Goal: Navigation & Orientation: Find specific page/section

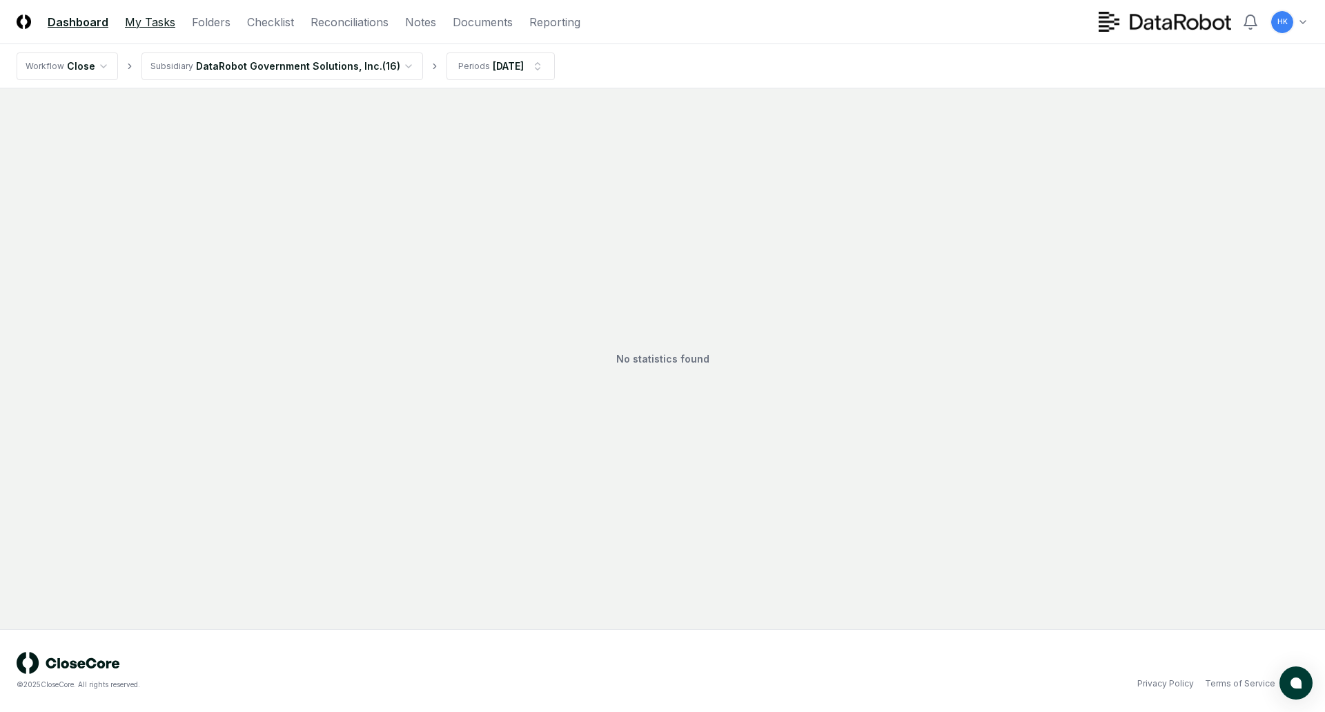
click at [158, 21] on link "My Tasks" at bounding box center [150, 22] width 50 height 17
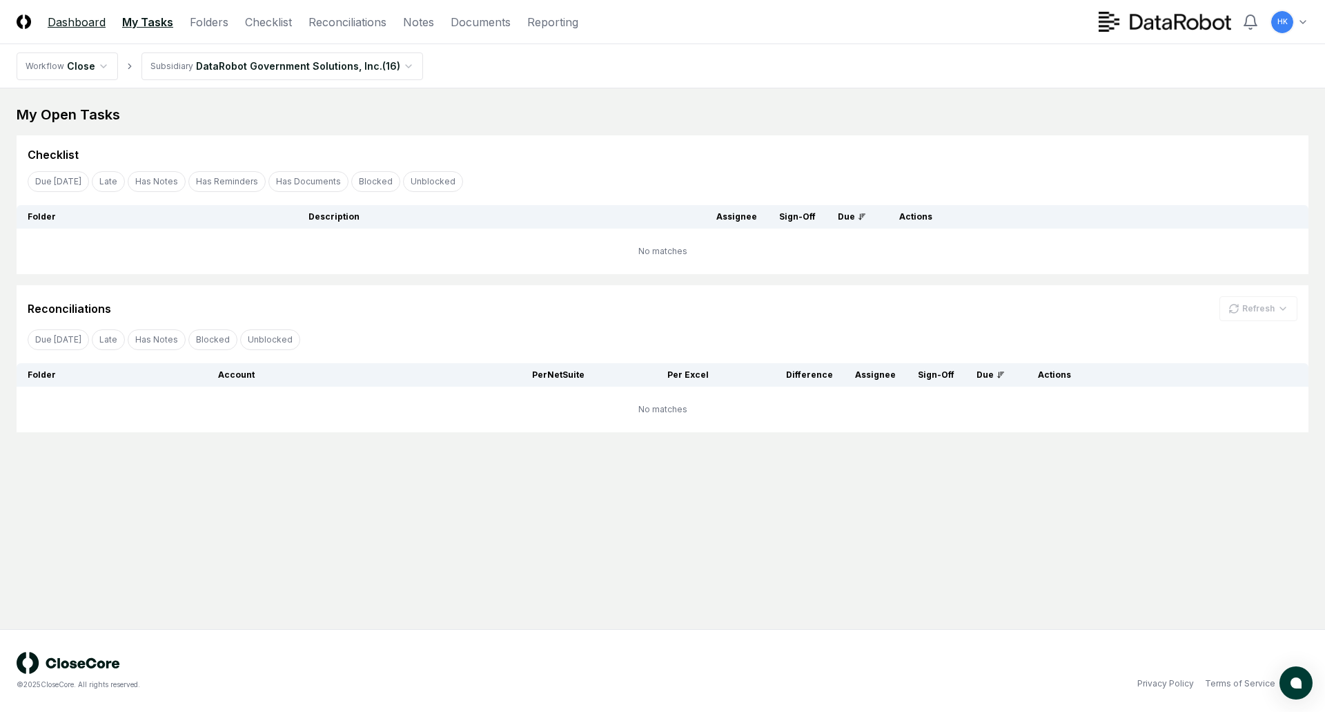
click at [79, 22] on link "Dashboard" at bounding box center [77, 22] width 58 height 17
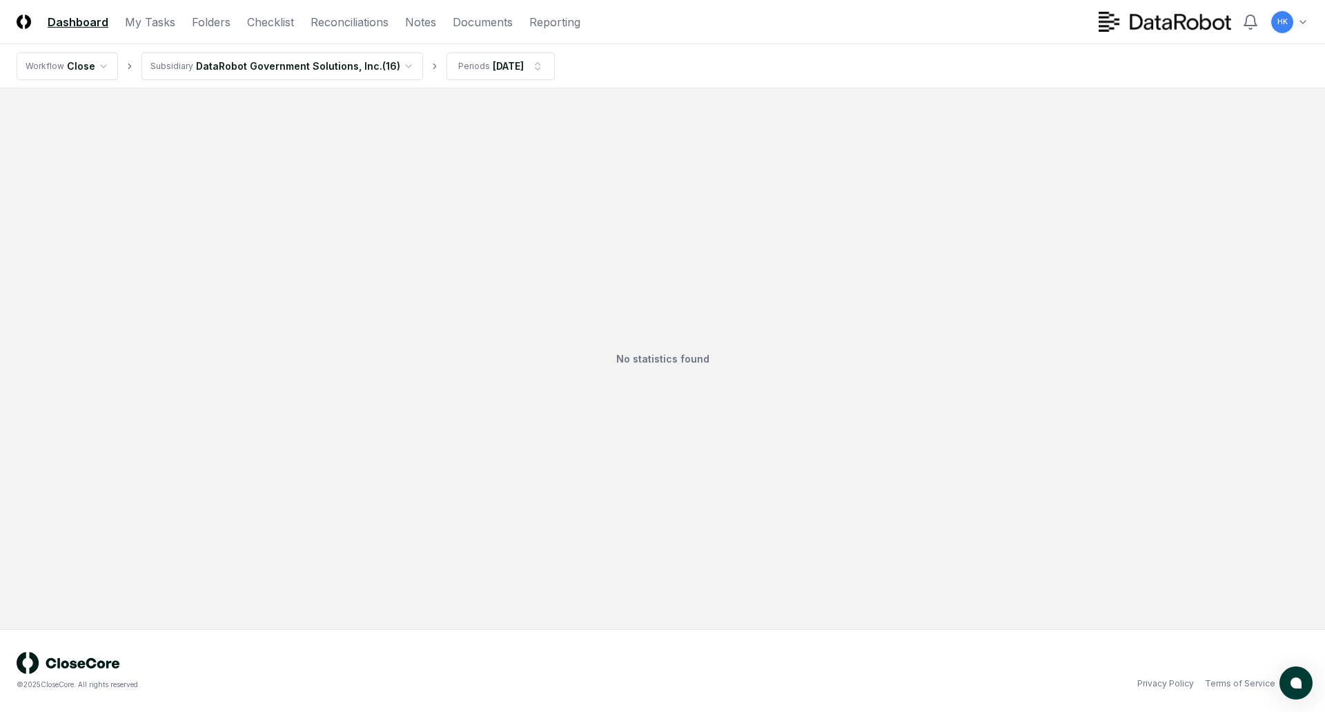
click at [138, 12] on header "CloseCore Dashboard My Tasks Folders Checklist Reconciliations Notes Documents …" at bounding box center [662, 22] width 1325 height 44
click at [142, 19] on link "My Tasks" at bounding box center [150, 22] width 50 height 17
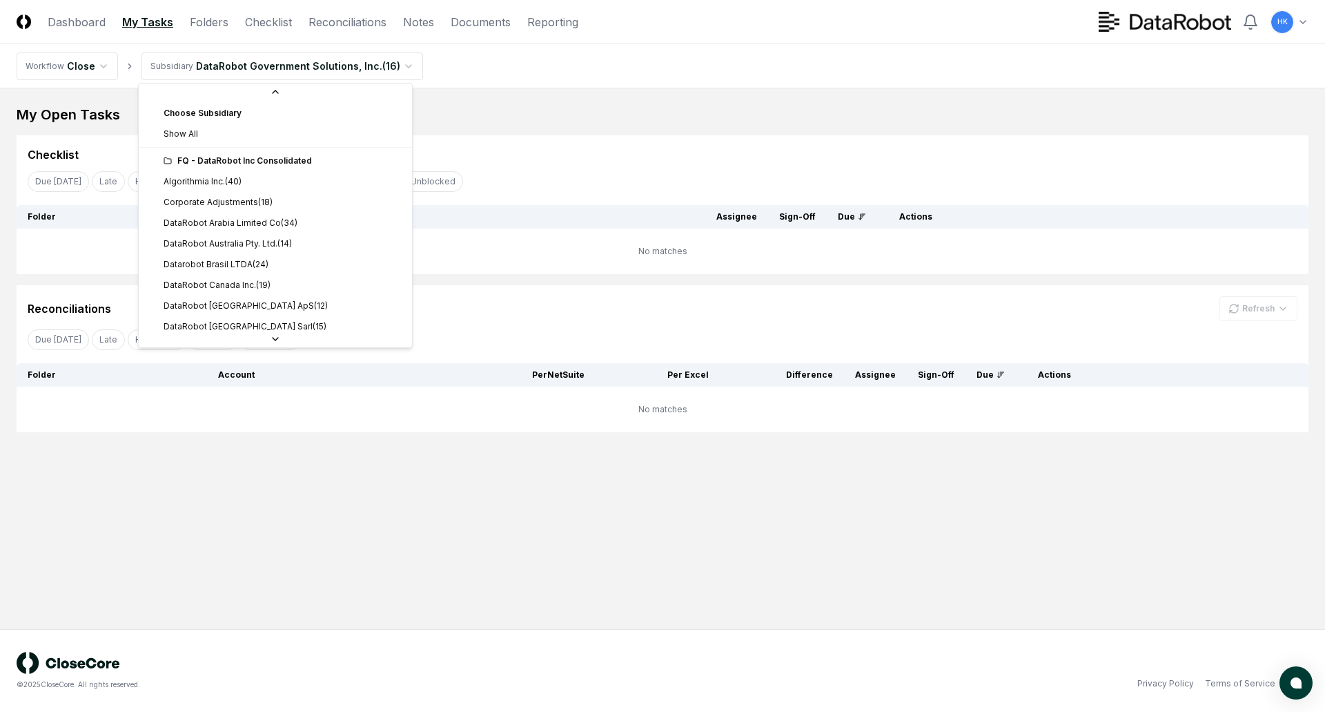
click at [405, 64] on html "CloseCore Dashboard My Tasks Folders Checklist Reconciliations Notes Documents …" at bounding box center [662, 356] width 1325 height 712
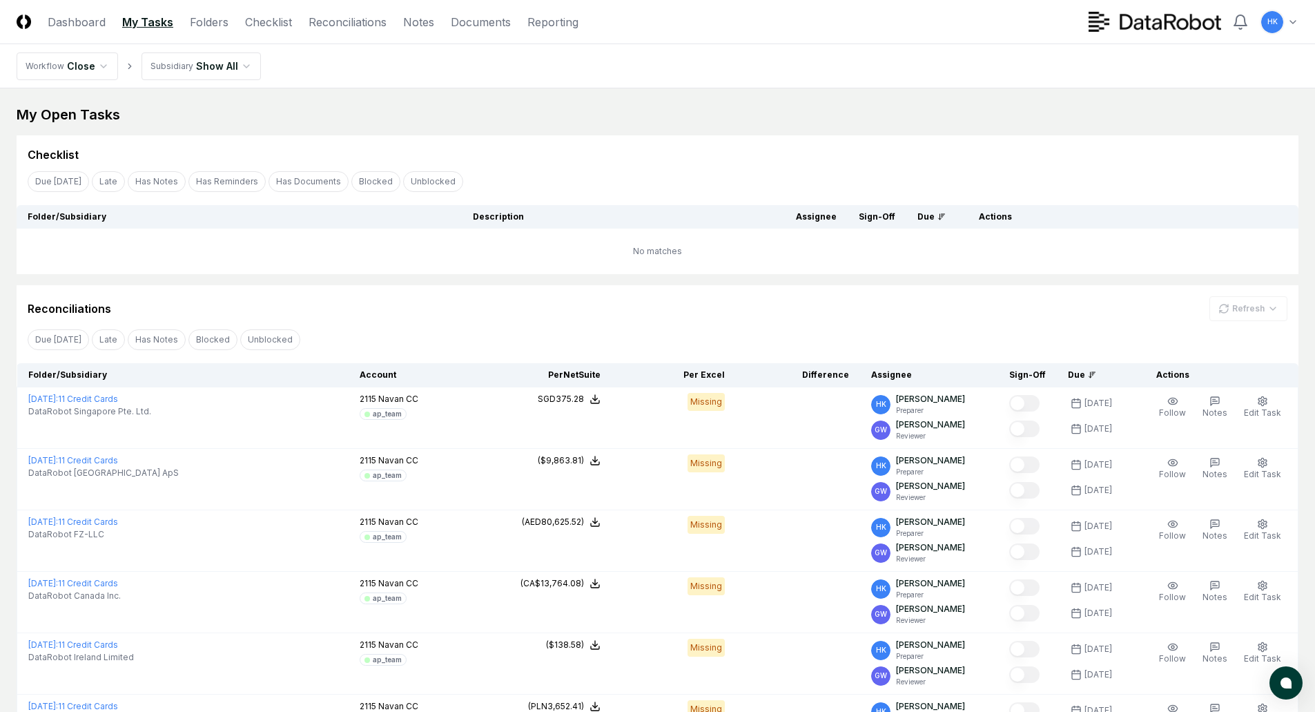
click at [819, 64] on nav "Workflow Close Subsidiary Show All" at bounding box center [657, 66] width 1315 height 44
click at [210, 23] on link "Folders" at bounding box center [209, 22] width 39 height 17
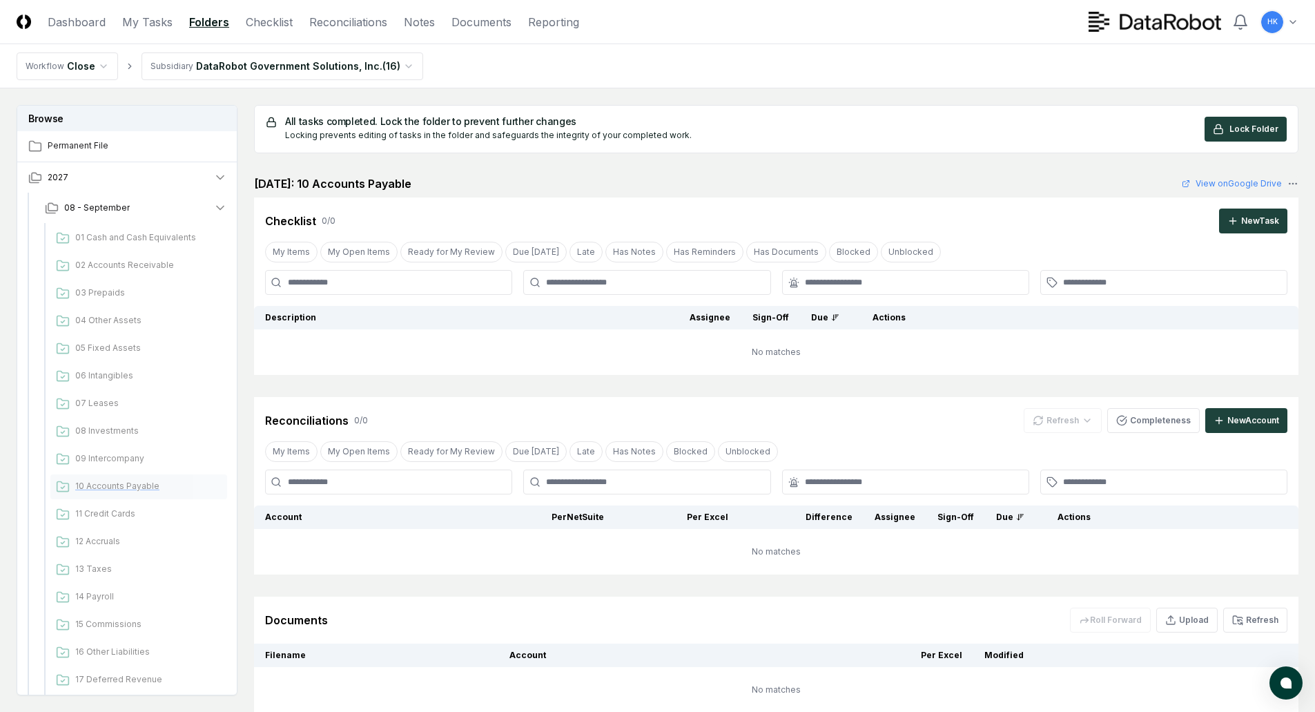
click at [108, 486] on span "10 Accounts Payable" at bounding box center [148, 486] width 146 height 12
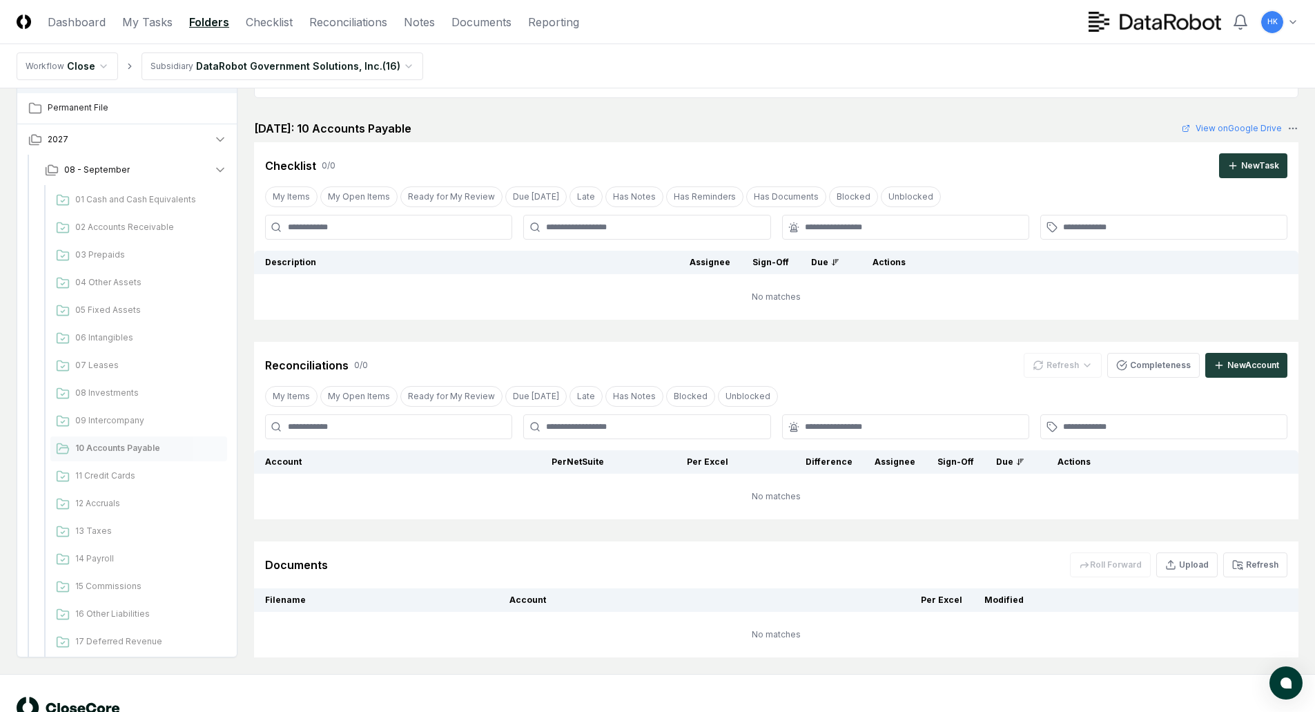
scroll to position [31, 0]
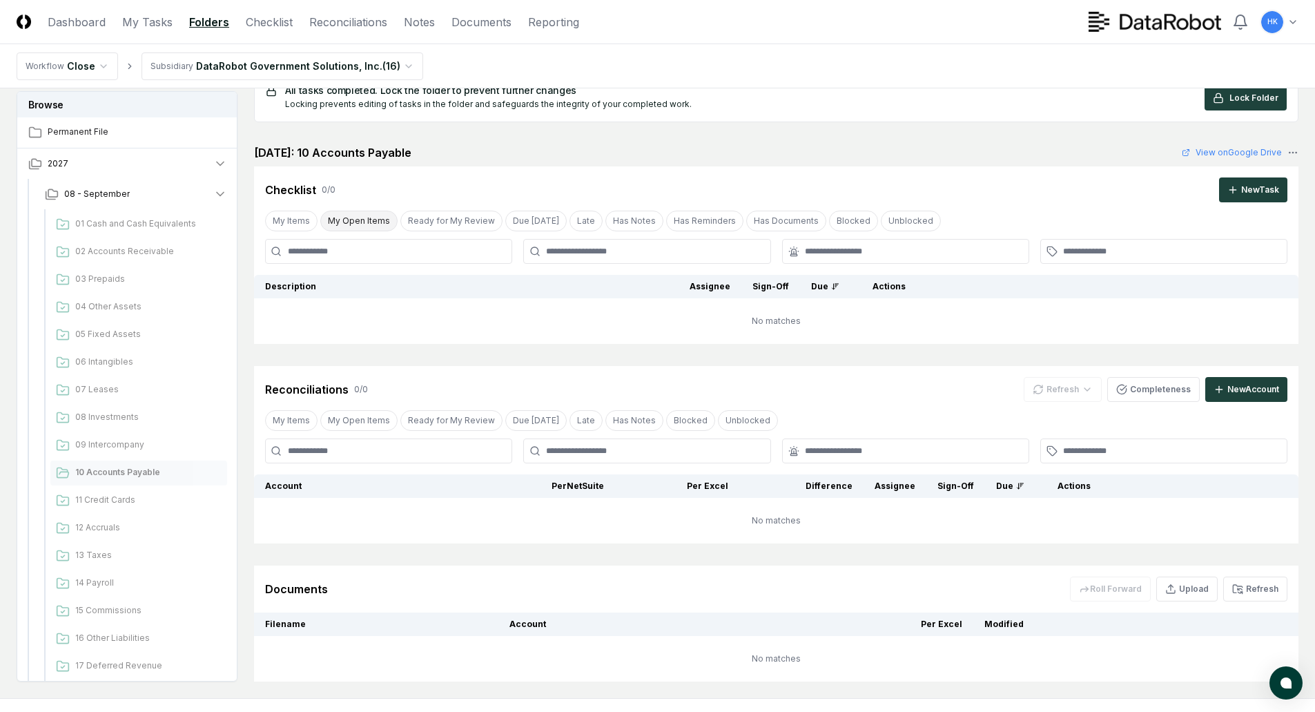
click at [362, 222] on button "My Open Items" at bounding box center [358, 221] width 77 height 21
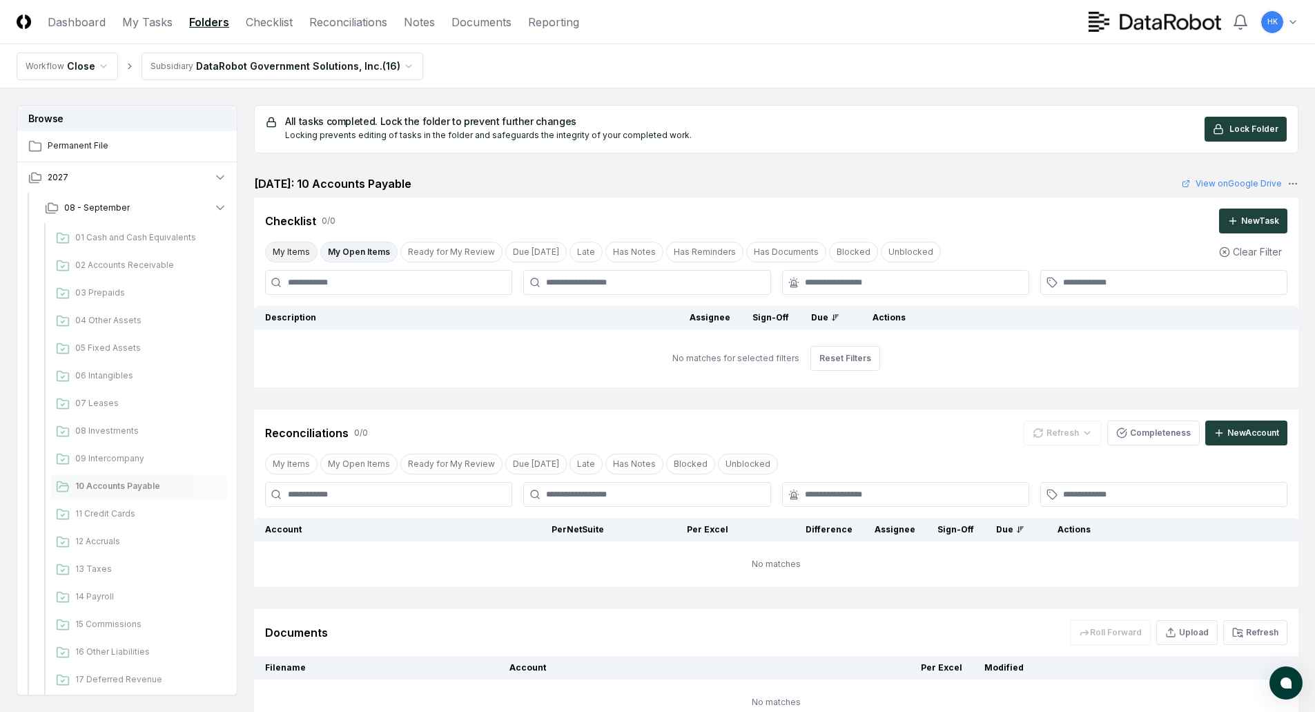
click at [294, 255] on button "My Items" at bounding box center [291, 252] width 52 height 21
click at [137, 485] on span "10 Accounts Payable" at bounding box center [148, 486] width 146 height 12
click at [101, 512] on span "11 Credit Cards" at bounding box center [148, 513] width 146 height 12
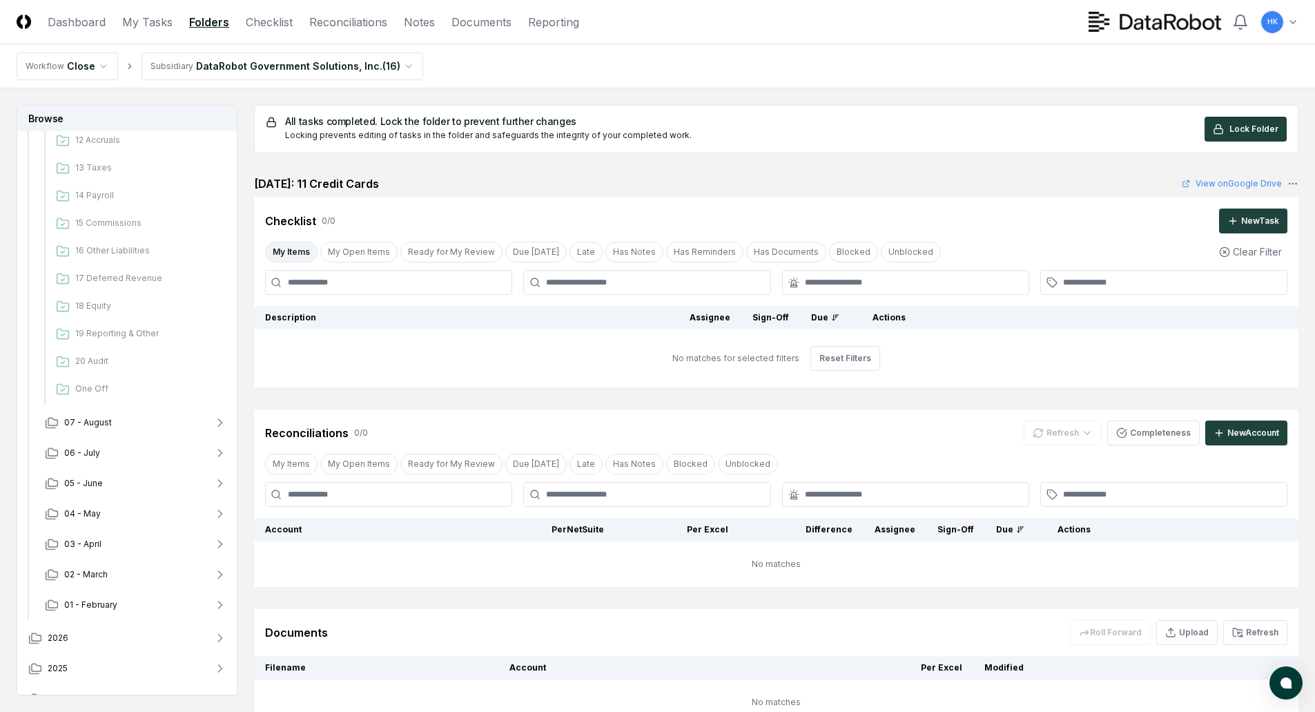
scroll to position [451, 0]
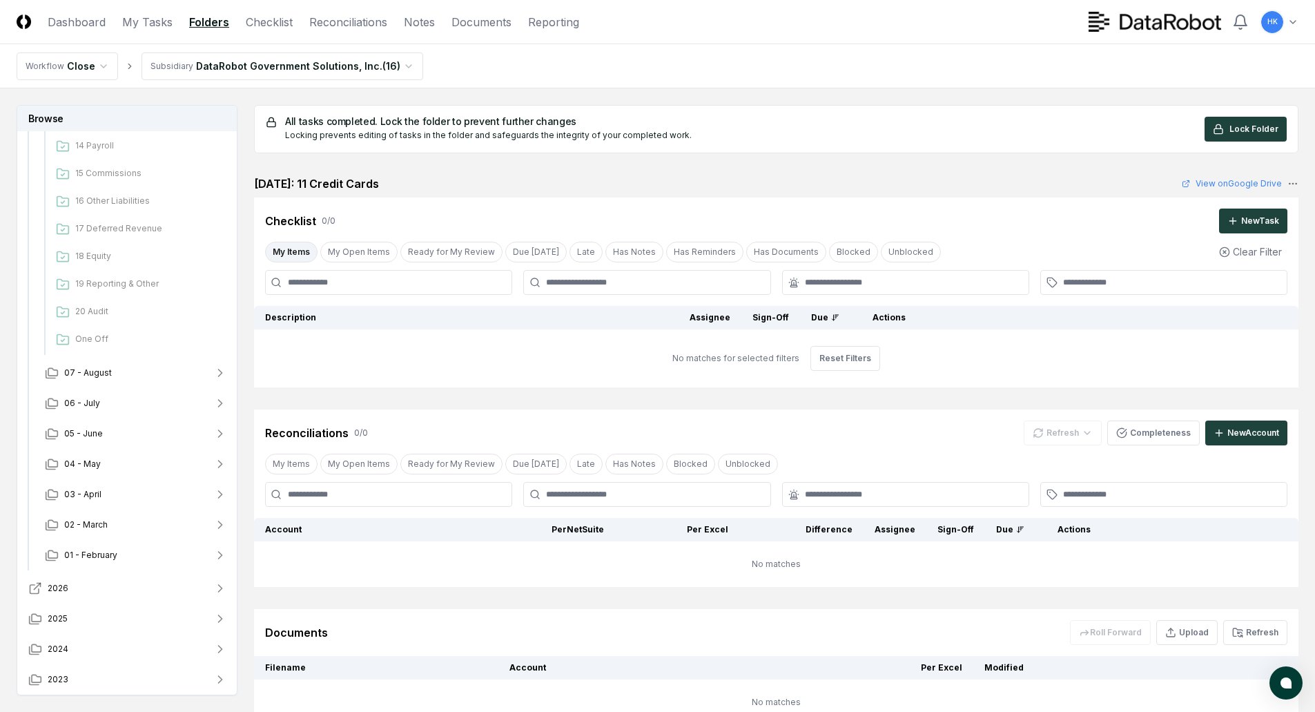
click at [64, 585] on span "2026" at bounding box center [58, 588] width 21 height 12
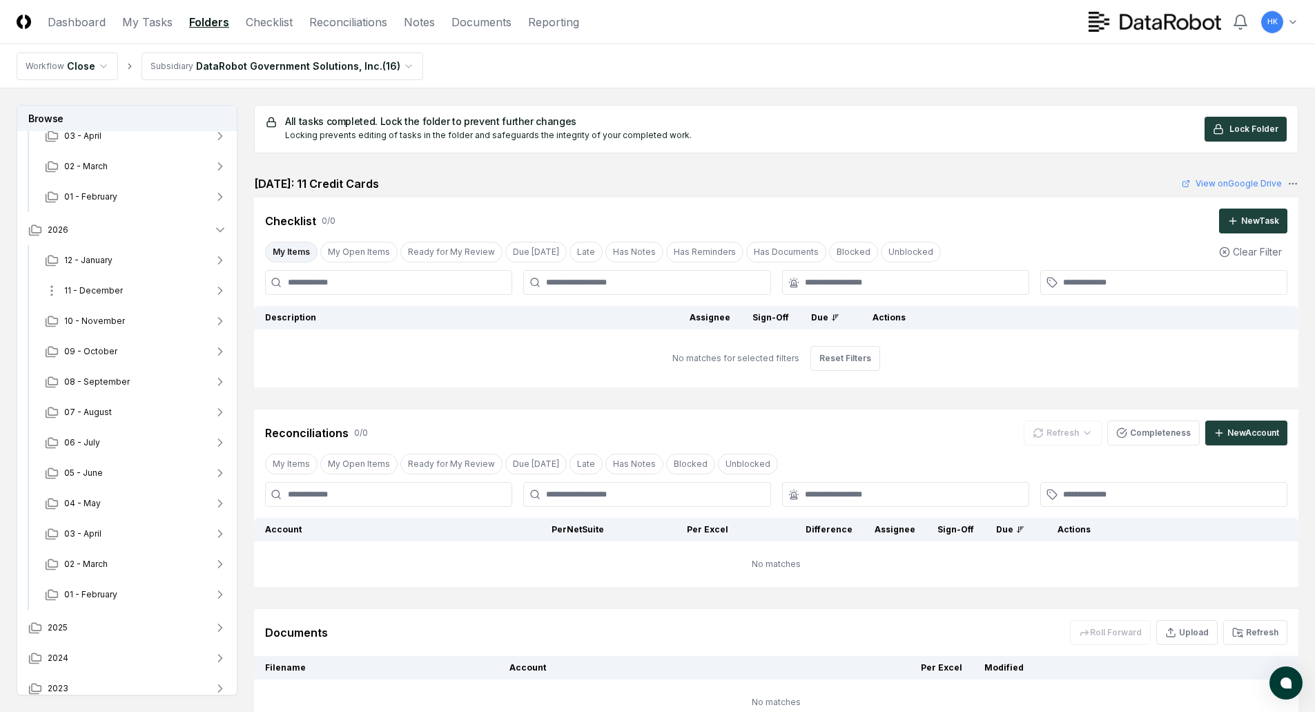
scroll to position [818, 0]
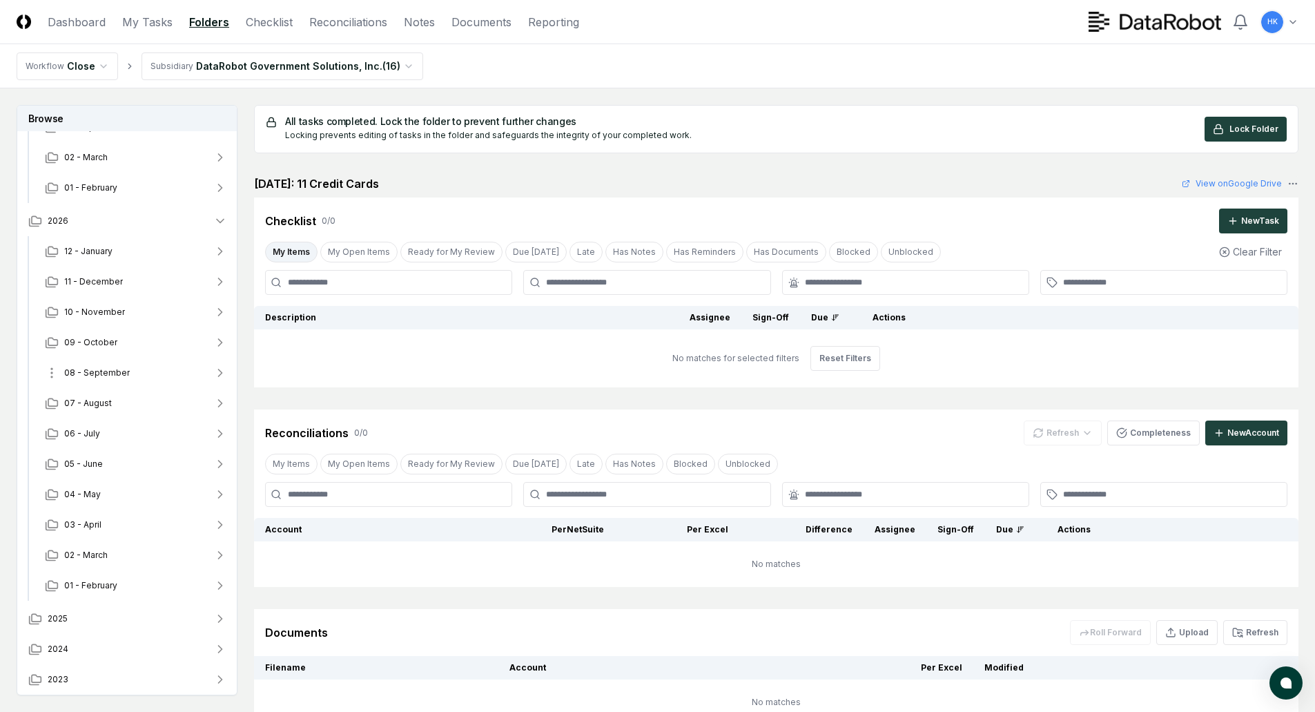
click at [107, 368] on span "08 - September" at bounding box center [97, 373] width 66 height 12
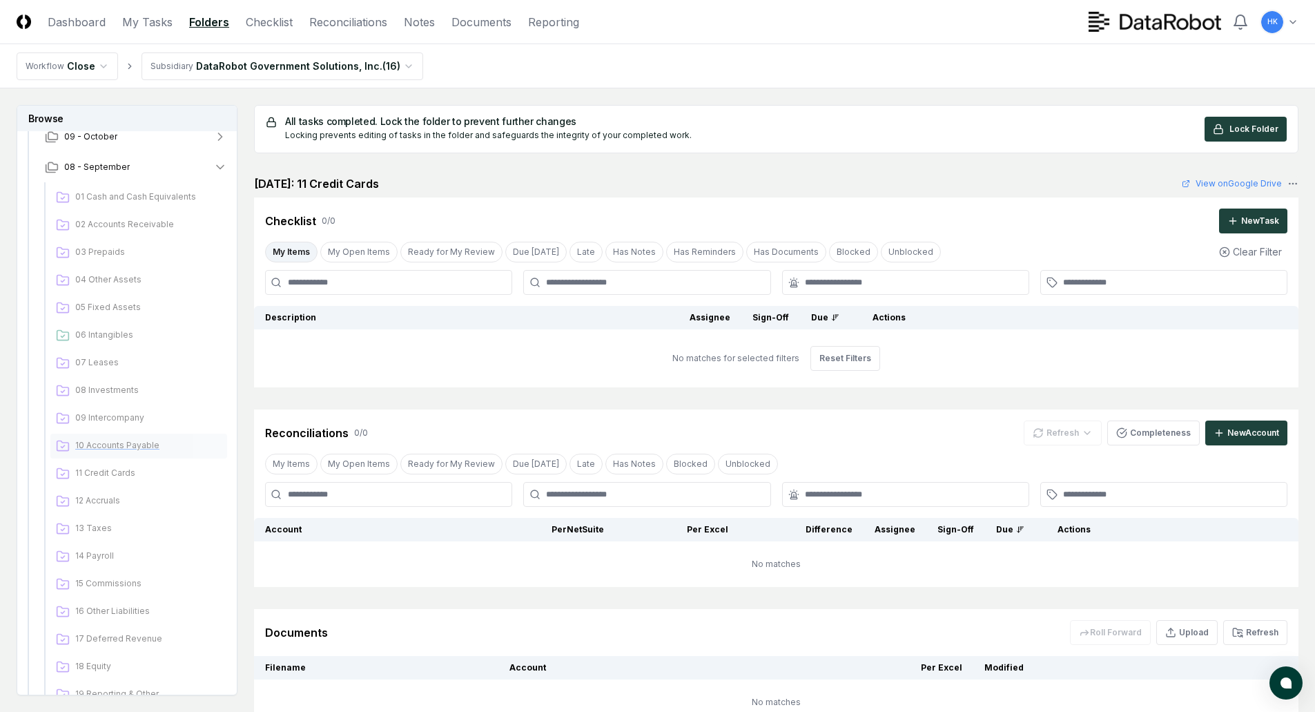
scroll to position [1025, 0]
click at [110, 447] on span "10 Accounts Payable" at bounding box center [148, 444] width 146 height 12
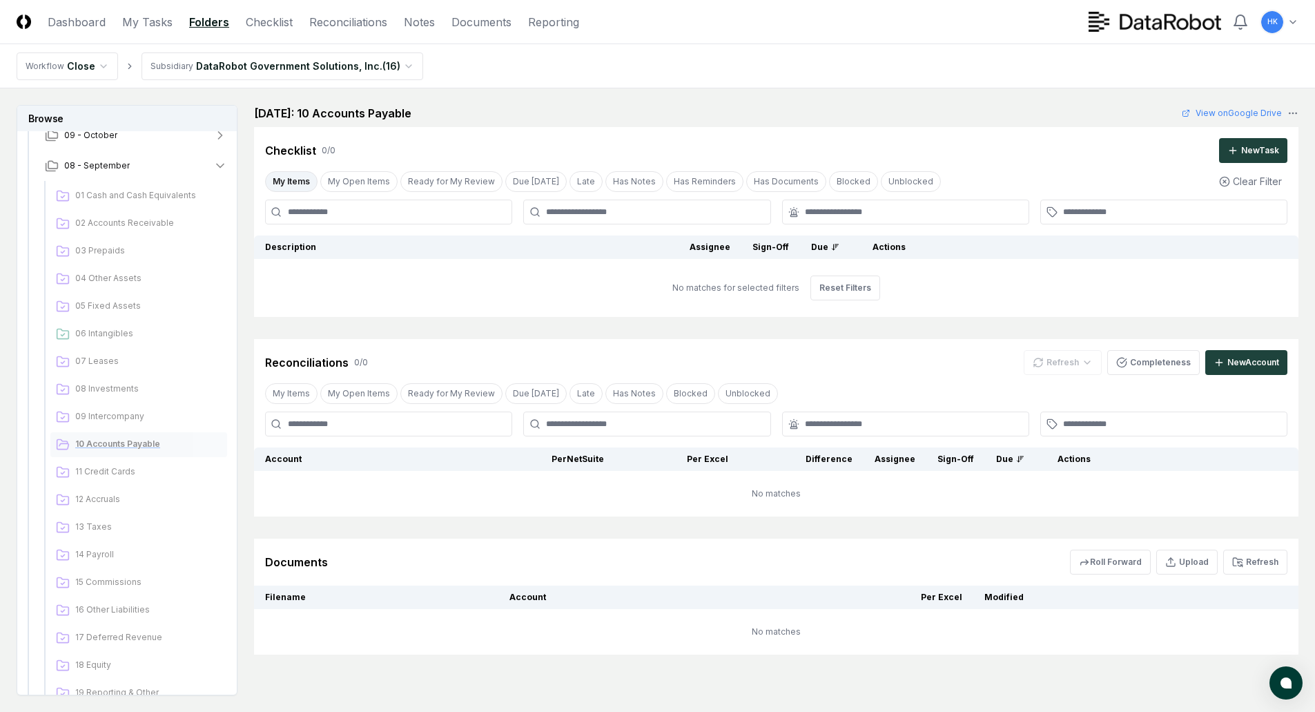
click at [109, 441] on span "10 Accounts Payable" at bounding box center [148, 444] width 146 height 12
click at [115, 476] on span "11 Credit Cards" at bounding box center [148, 471] width 146 height 12
click at [91, 132] on span "09 - October" at bounding box center [90, 135] width 53 height 12
click at [141, 411] on span "10 Accounts Payable" at bounding box center [148, 413] width 146 height 12
click at [122, 436] on span "11 Credit Cards" at bounding box center [148, 441] width 146 height 12
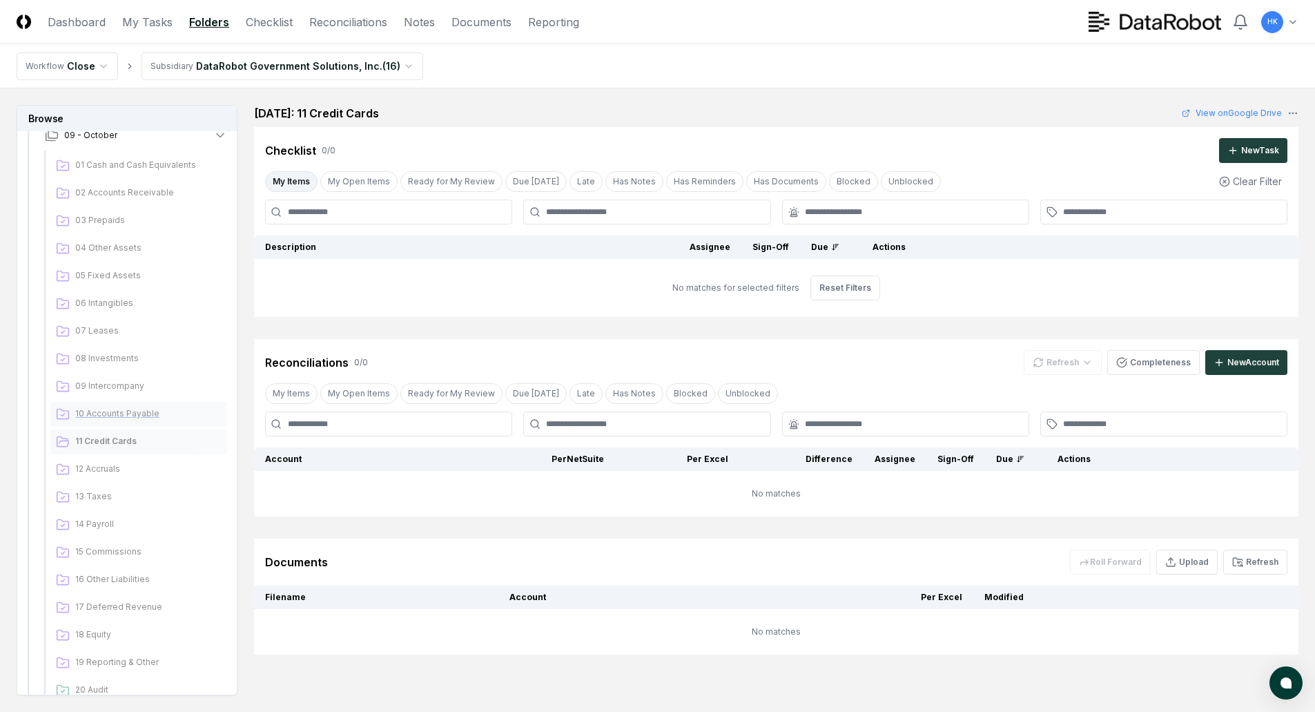
click at [125, 415] on span "10 Accounts Payable" at bounding box center [148, 413] width 146 height 12
click at [96, 445] on span "11 Credit Cards" at bounding box center [148, 441] width 146 height 12
click at [135, 420] on div "10 Accounts Payable" at bounding box center [138, 414] width 177 height 25
click at [402, 68] on html "CloseCore Dashboard My Tasks Folders Checklist Reconciliations Notes Documents …" at bounding box center [657, 397] width 1315 height 795
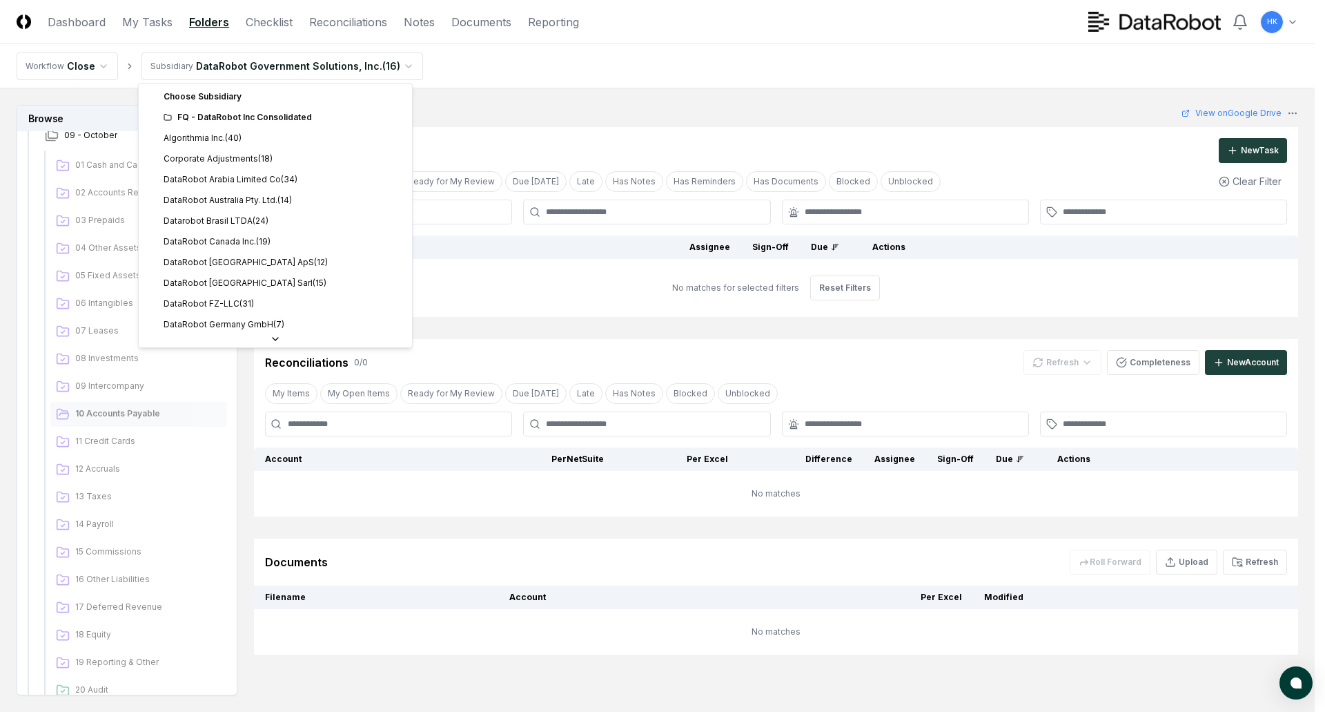
click at [224, 115] on div "FQ - DataRobot Inc Consolidated" at bounding box center [284, 117] width 240 height 12
click at [229, 123] on div "FQ - DataRobot Inc Consolidated" at bounding box center [284, 117] width 240 height 12
click at [206, 113] on div "FQ - DataRobot Inc Consolidated" at bounding box center [284, 117] width 240 height 12
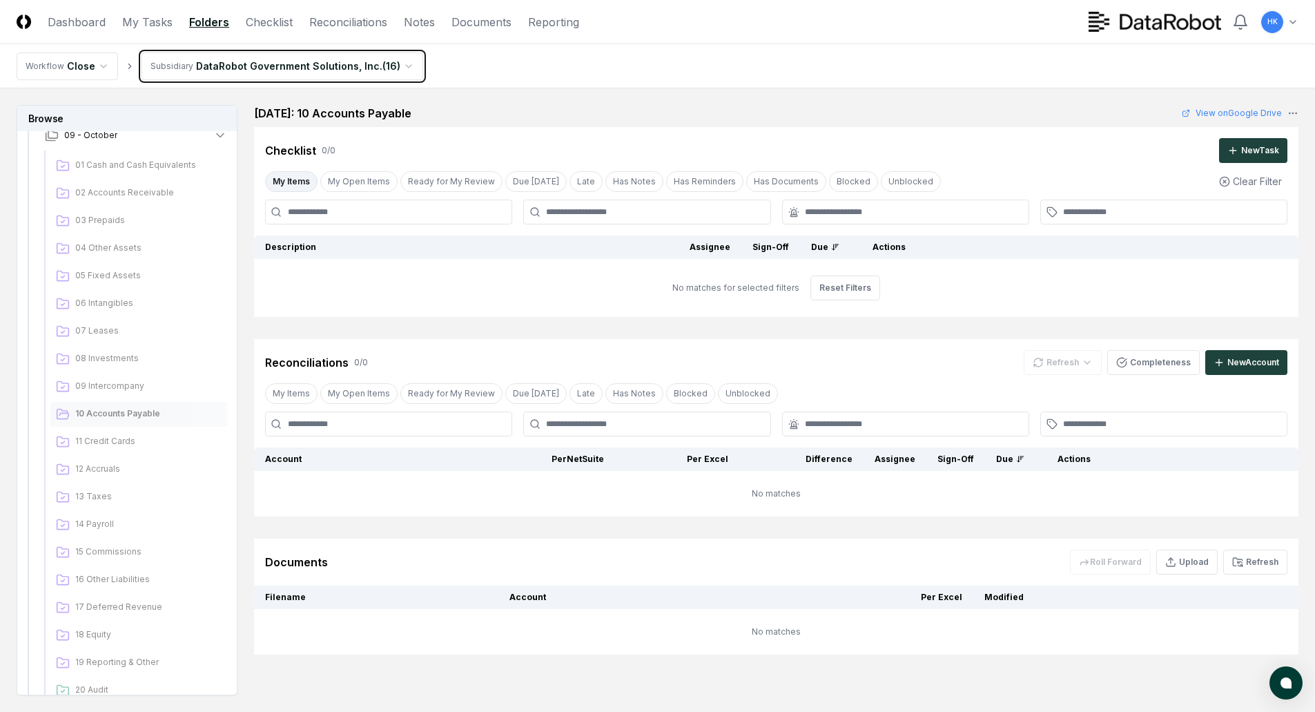
click at [575, 78] on html "CloseCore Dashboard My Tasks Folders Checklist Reconciliations Notes Documents …" at bounding box center [657, 397] width 1315 height 795
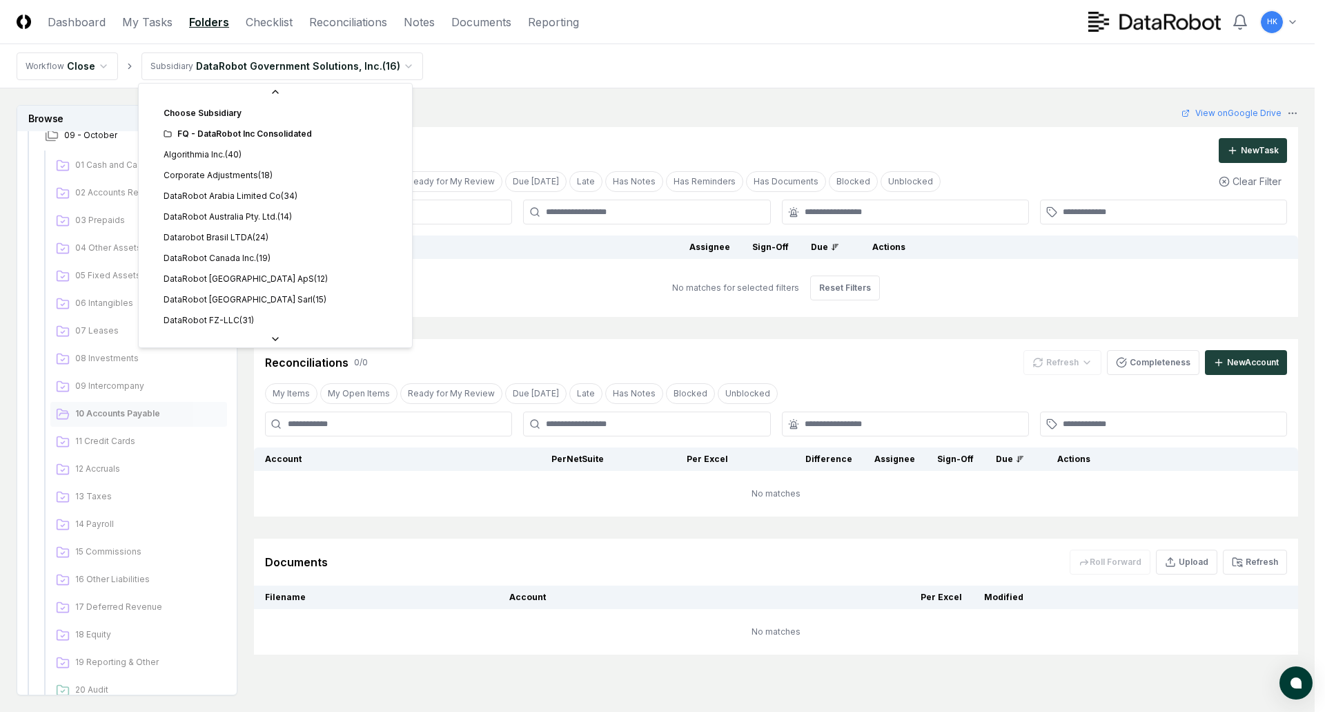
click at [398, 65] on html "CloseCore Dashboard My Tasks Folders Checklist Reconciliations Notes Documents …" at bounding box center [662, 397] width 1325 height 795
click at [212, 95] on div "Choose Subsidiary" at bounding box center [276, 96] width 268 height 21
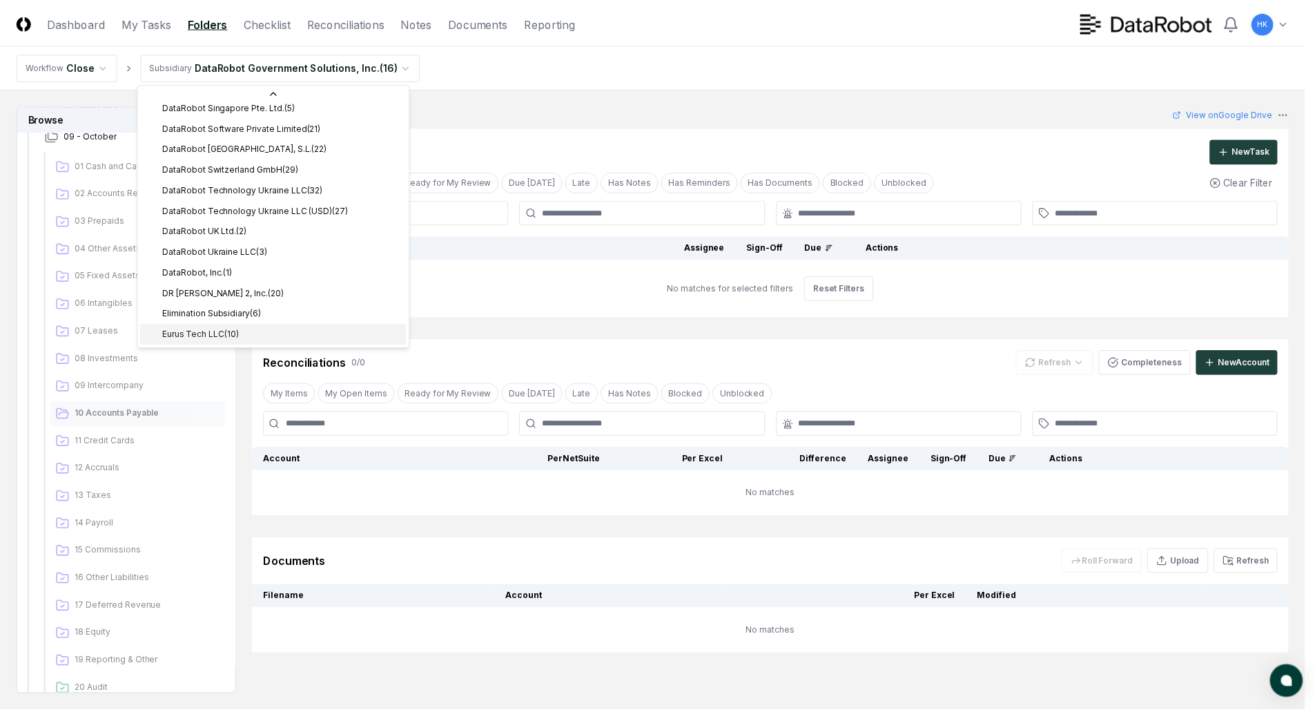
scroll to position [400, 0]
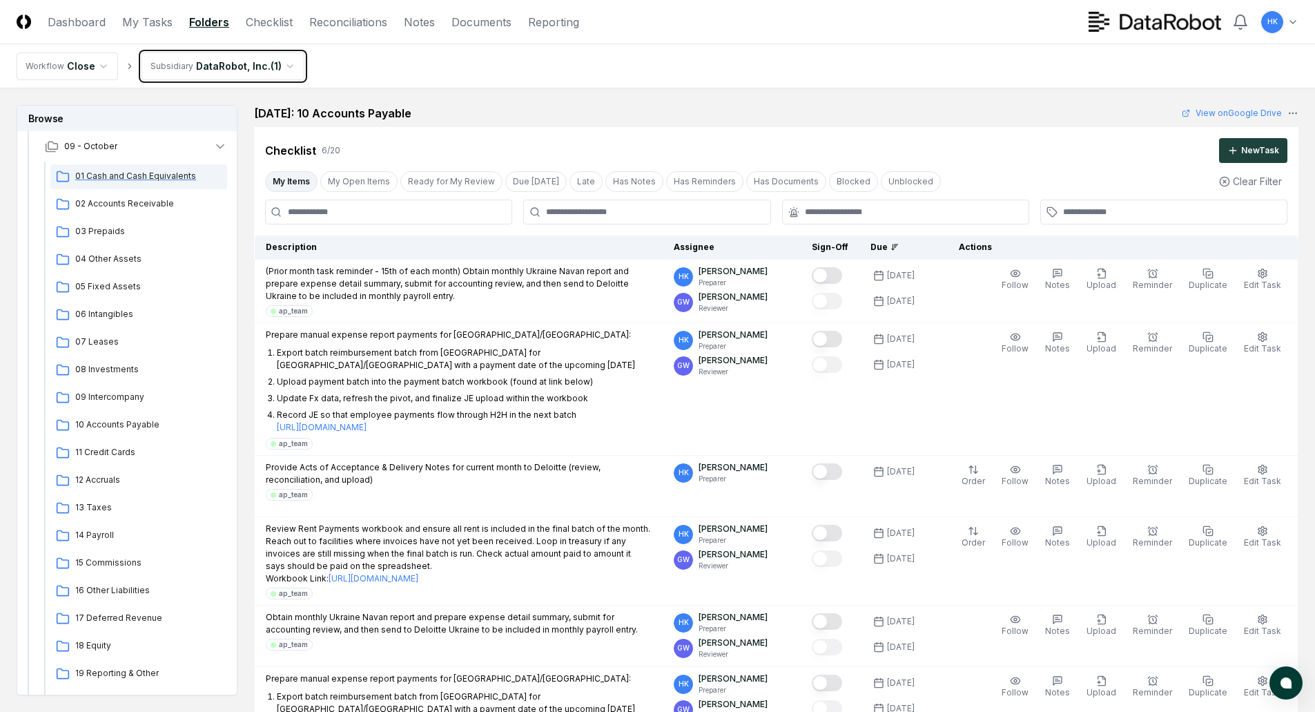
scroll to position [207, 0]
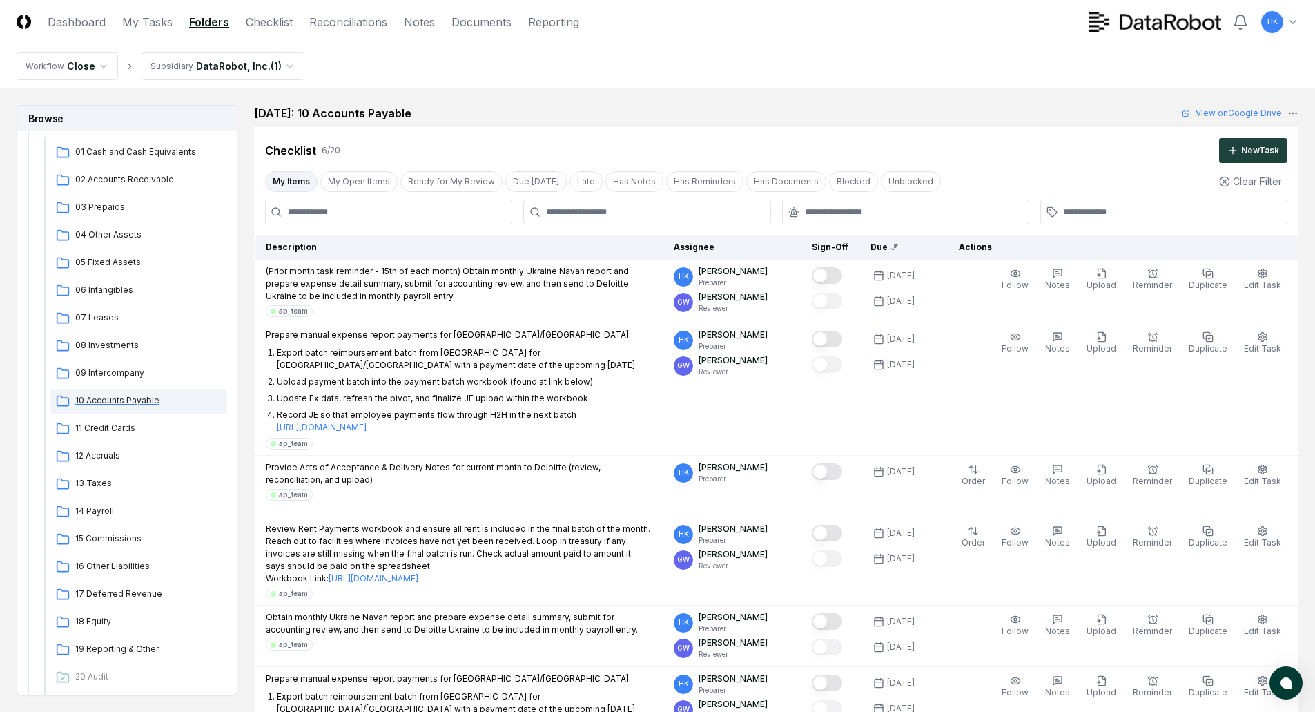
click at [114, 403] on span "10 Accounts Payable" at bounding box center [148, 400] width 146 height 12
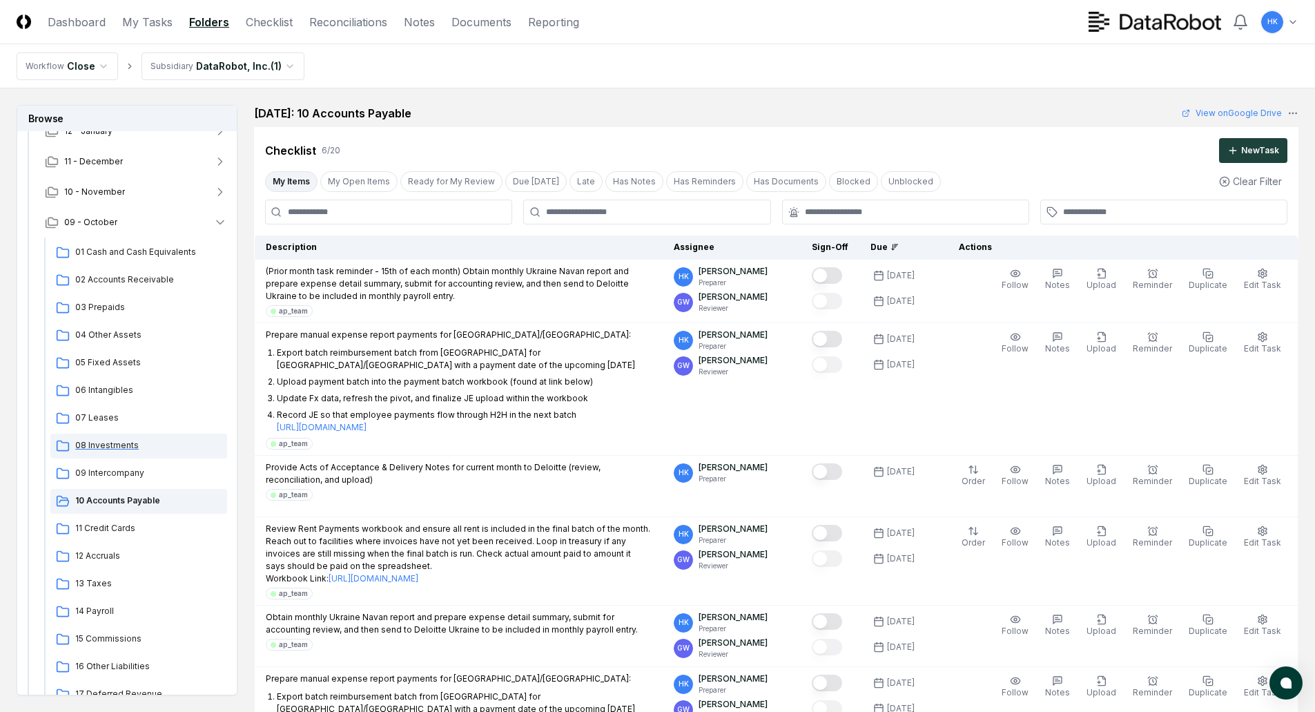
scroll to position [138, 0]
click at [104, 499] on span "11 Credit Cards" at bounding box center [148, 497] width 146 height 12
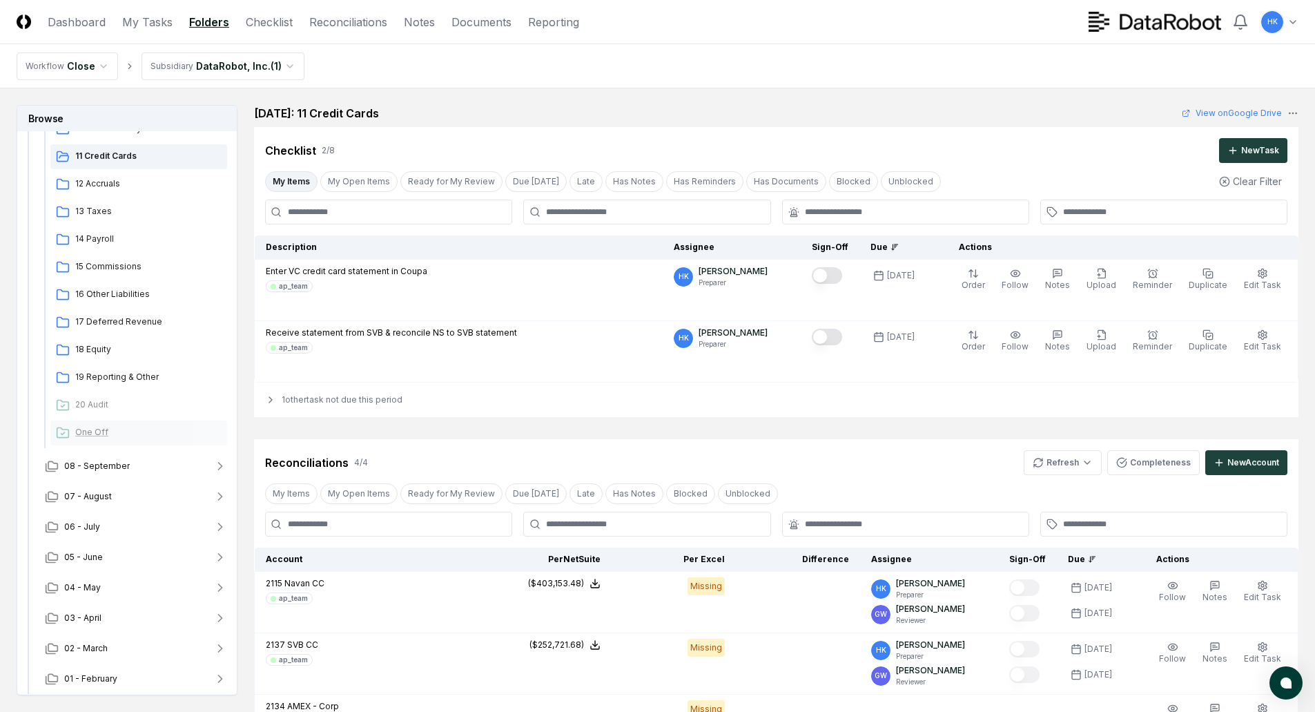
scroll to position [483, 0]
click at [88, 463] on span "08 - September" at bounding box center [97, 462] width 66 height 12
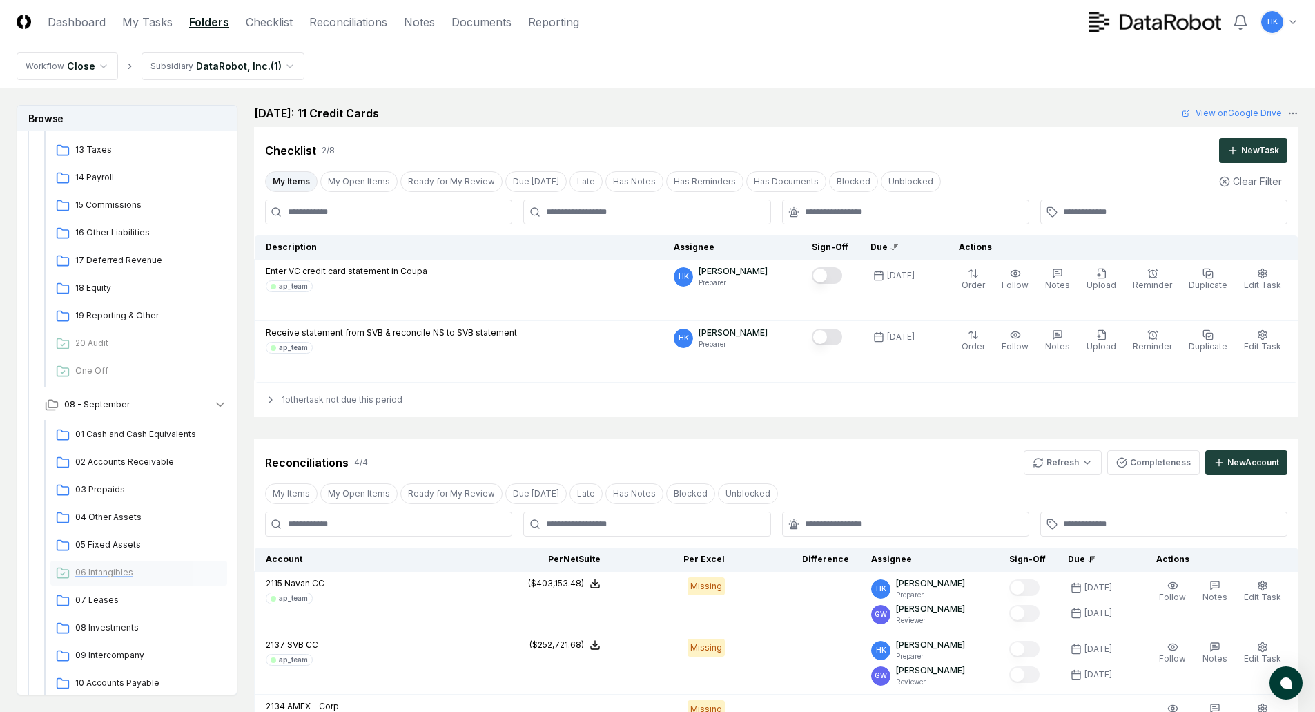
scroll to position [690, 0]
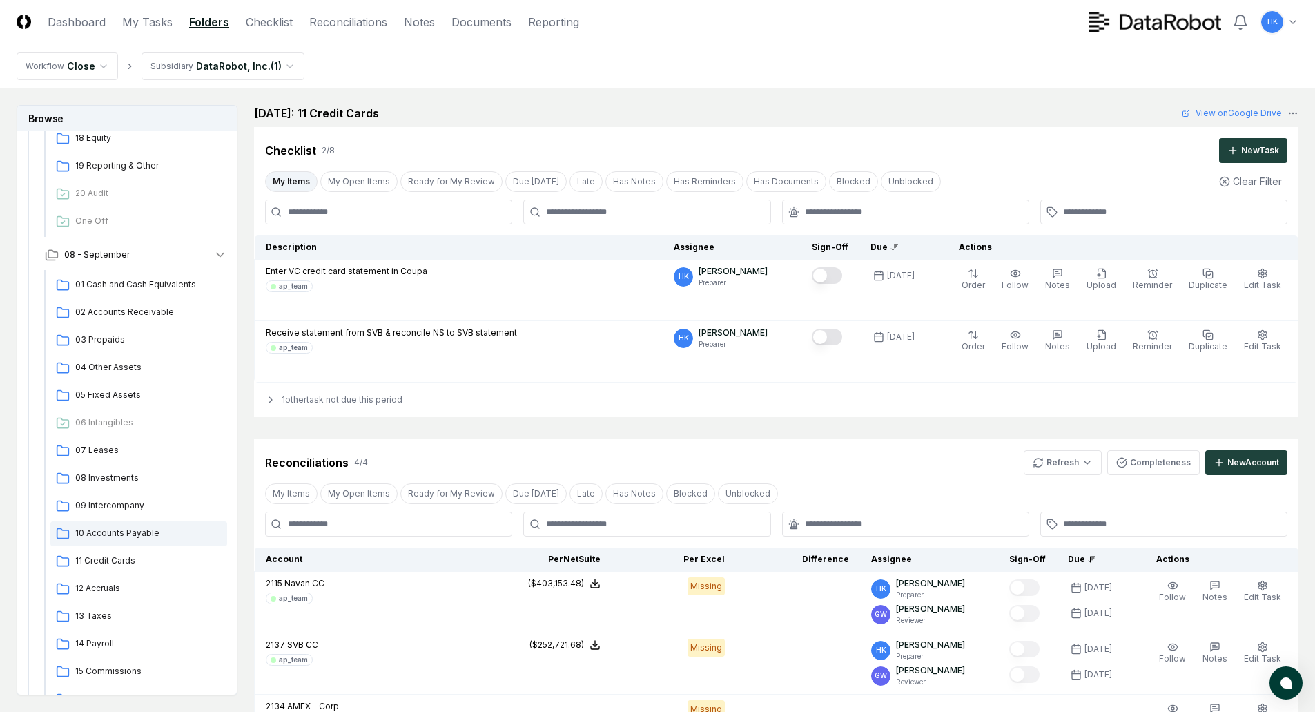
click at [113, 531] on span "10 Accounts Payable" at bounding box center [148, 533] width 146 height 12
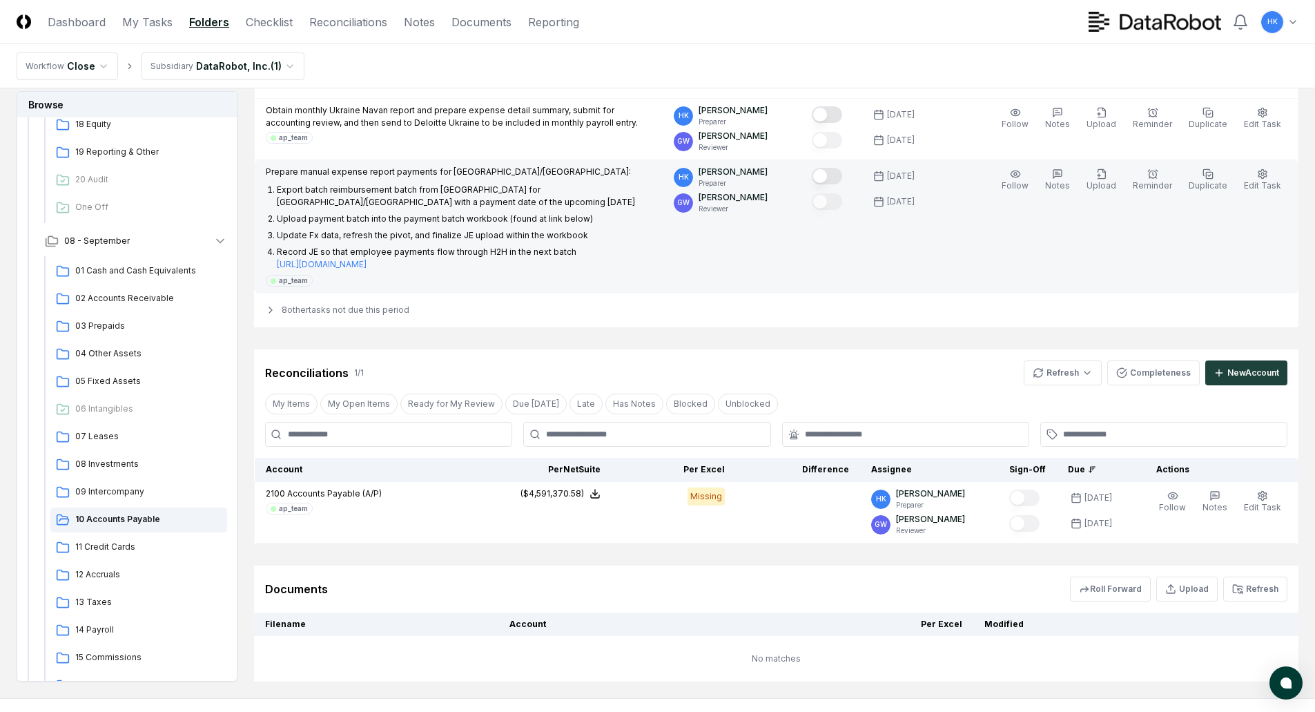
scroll to position [860, 0]
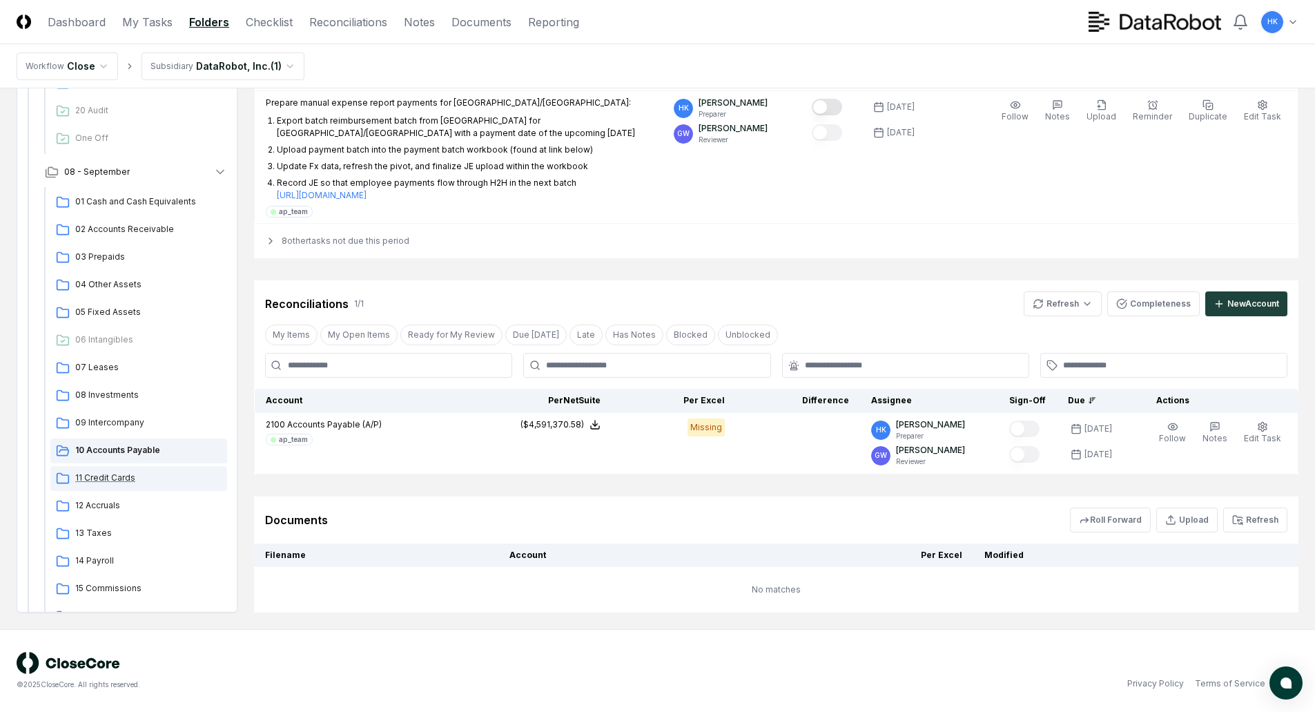
click at [94, 470] on div "11 Credit Cards" at bounding box center [138, 478] width 177 height 25
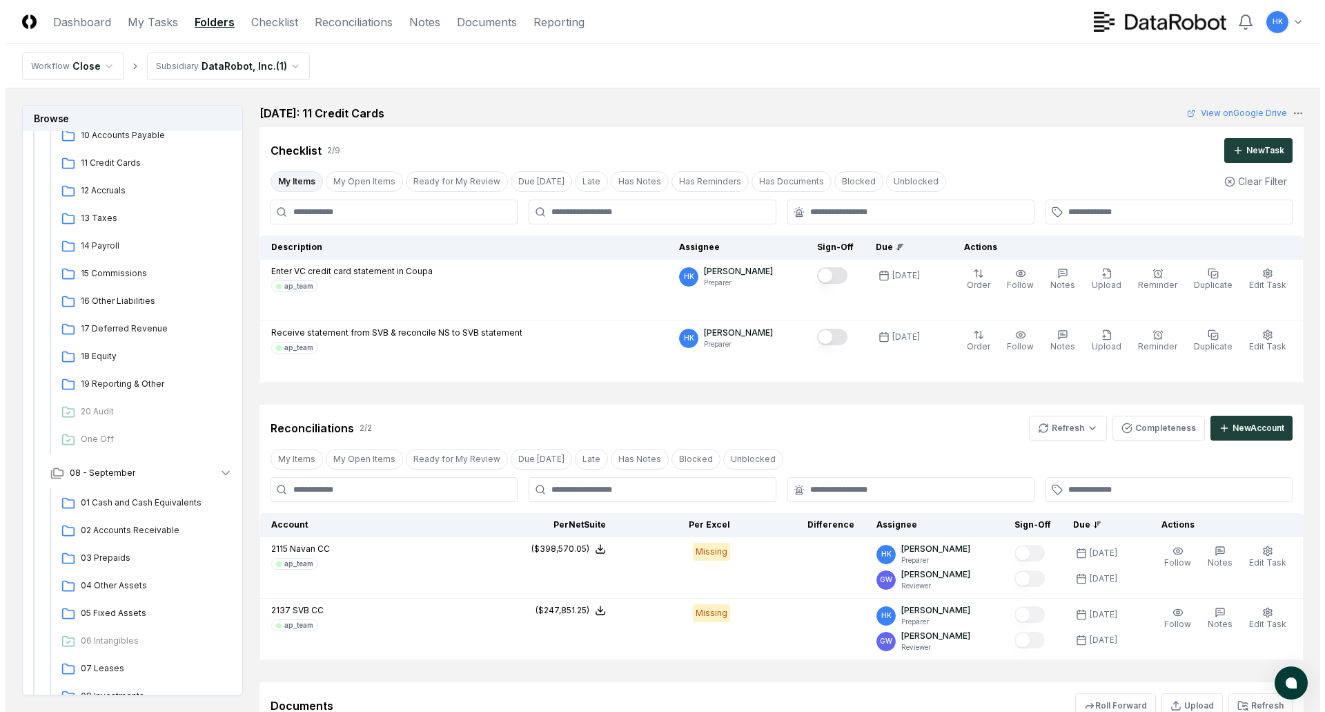
scroll to position [414, 0]
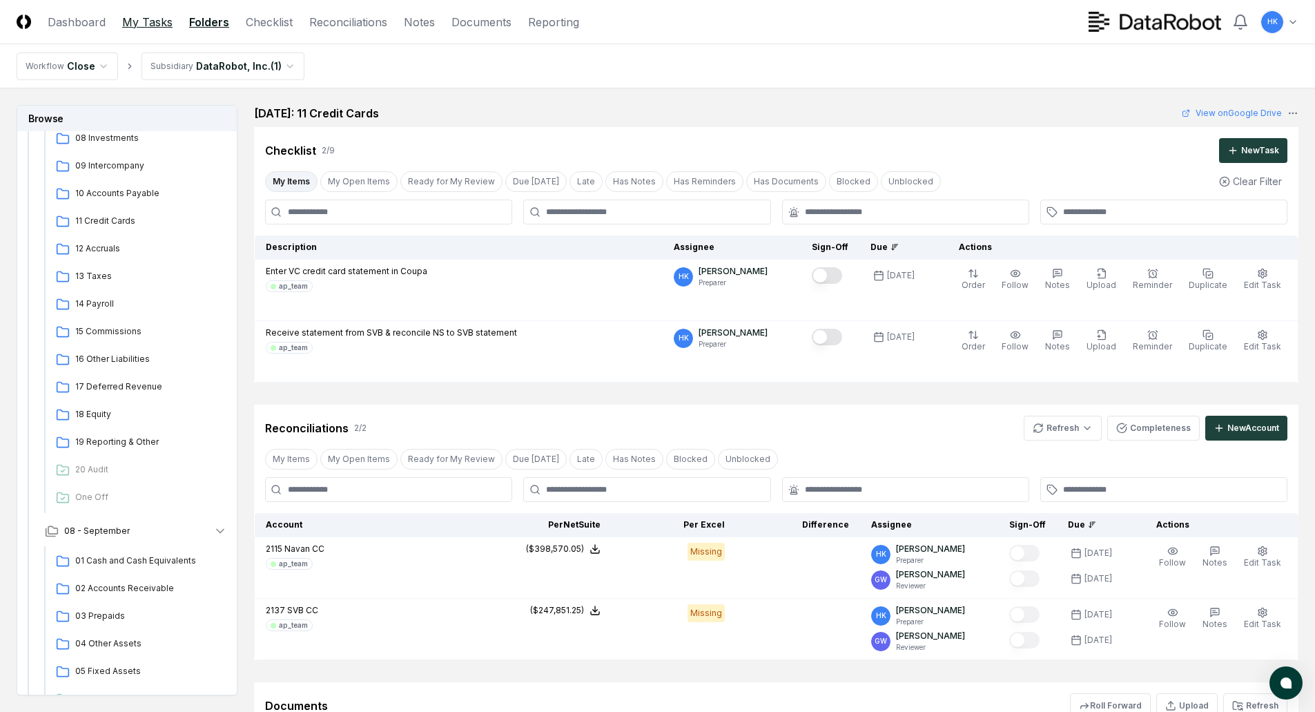
click at [148, 18] on link "My Tasks" at bounding box center [147, 22] width 50 height 17
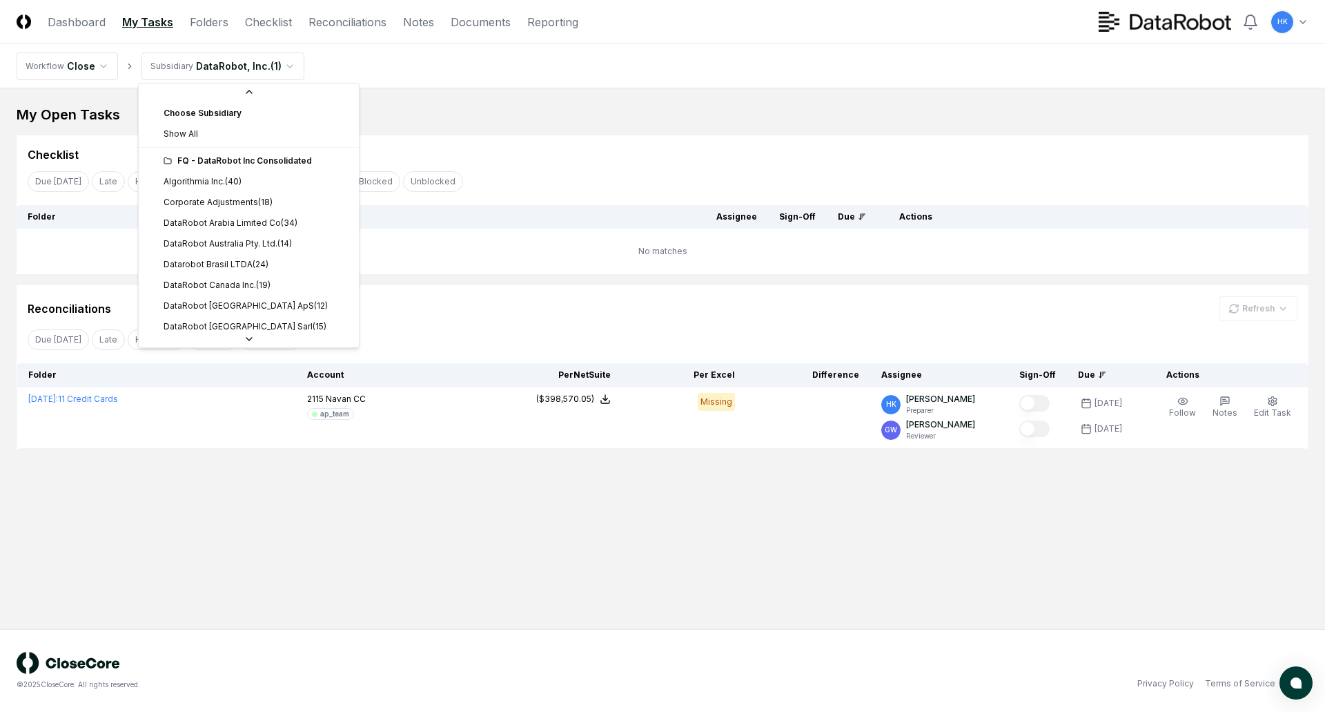
click at [290, 66] on html "CloseCore Dashboard My Tasks Folders Checklist Reconciliations Notes Documents …" at bounding box center [662, 356] width 1325 height 712
